Goal: Transaction & Acquisition: Subscribe to service/newsletter

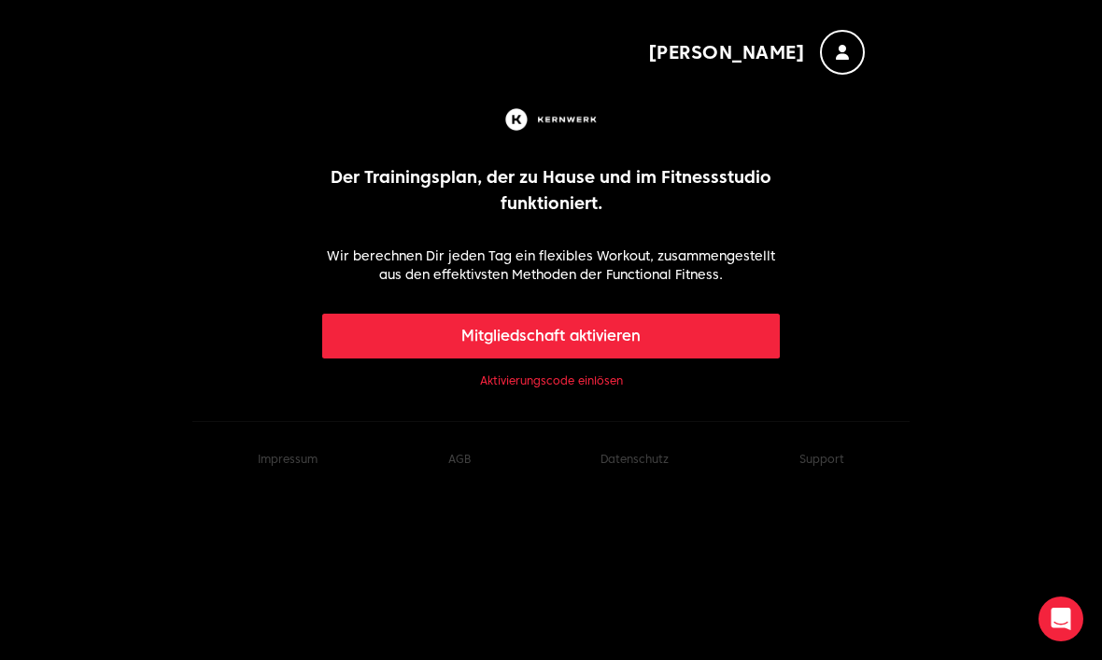
click at [669, 339] on button "Mitgliedschaft aktivieren" at bounding box center [551, 336] width 459 height 45
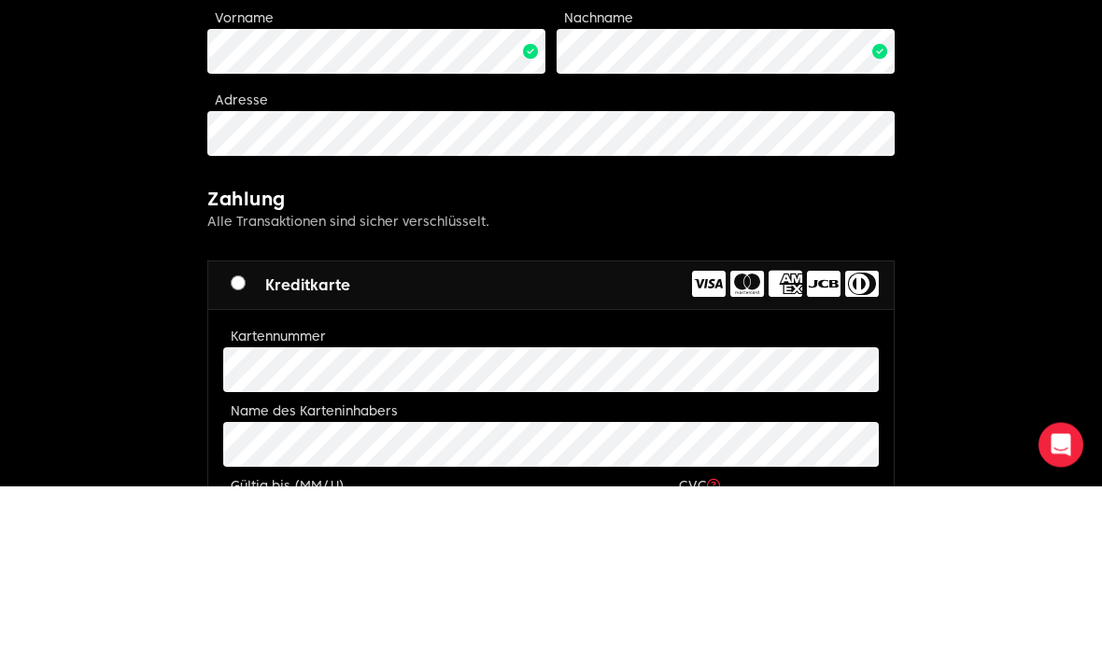
scroll to position [490, 0]
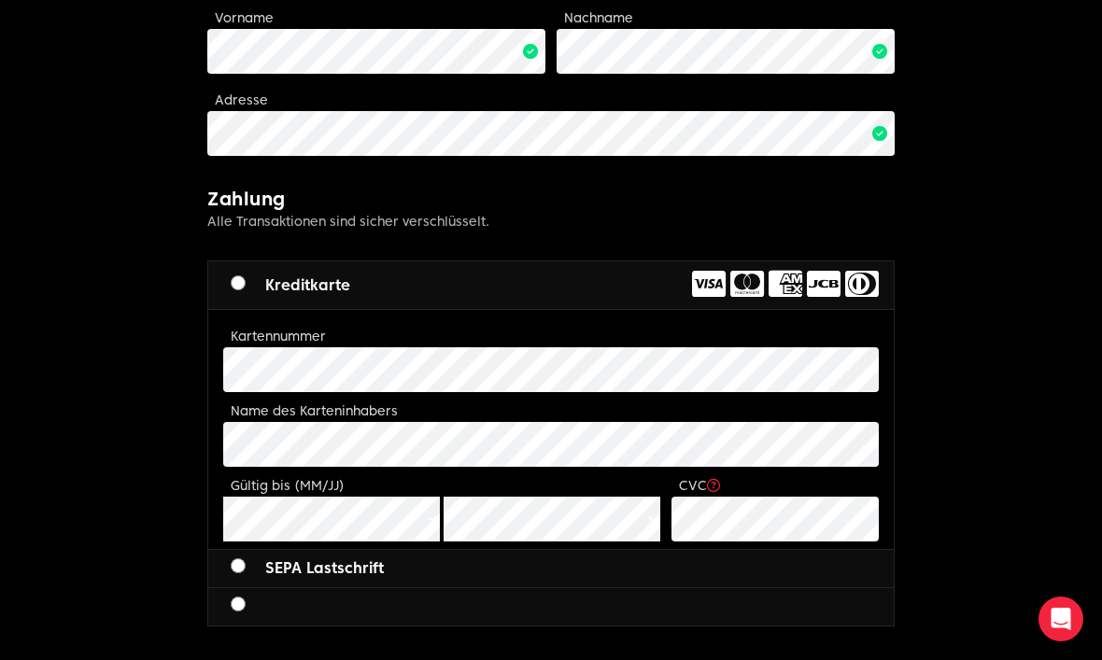
click at [800, 289] on icon at bounding box center [786, 284] width 34 height 30
click at [772, 293] on icon at bounding box center [786, 284] width 34 height 30
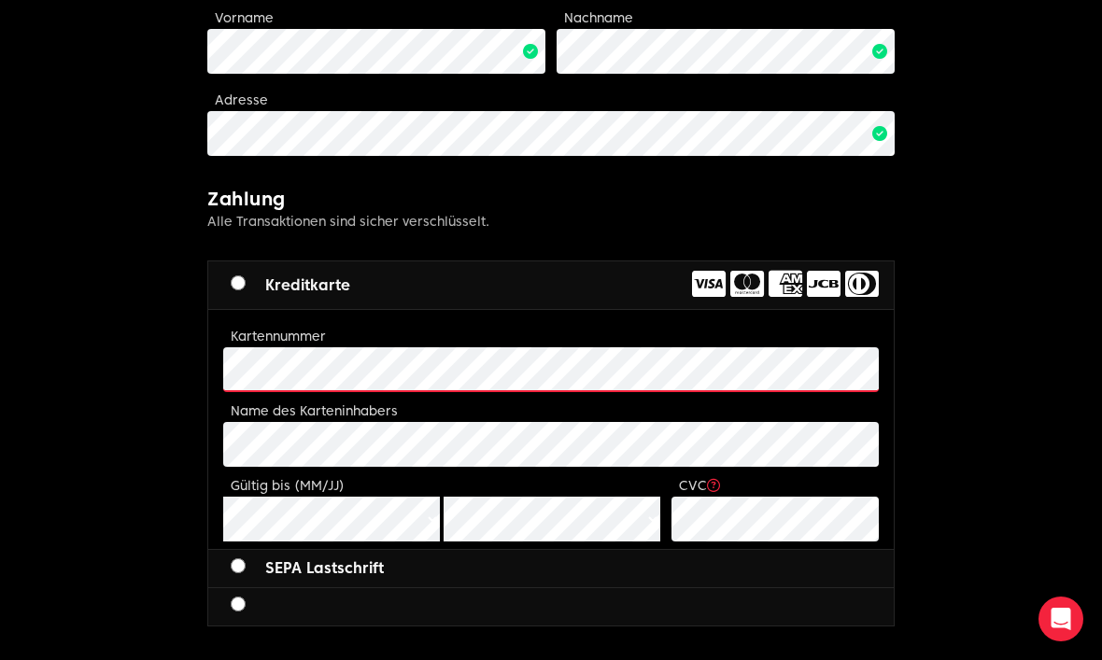
scroll to position [489, 0]
